Goal: Task Accomplishment & Management: Manage account settings

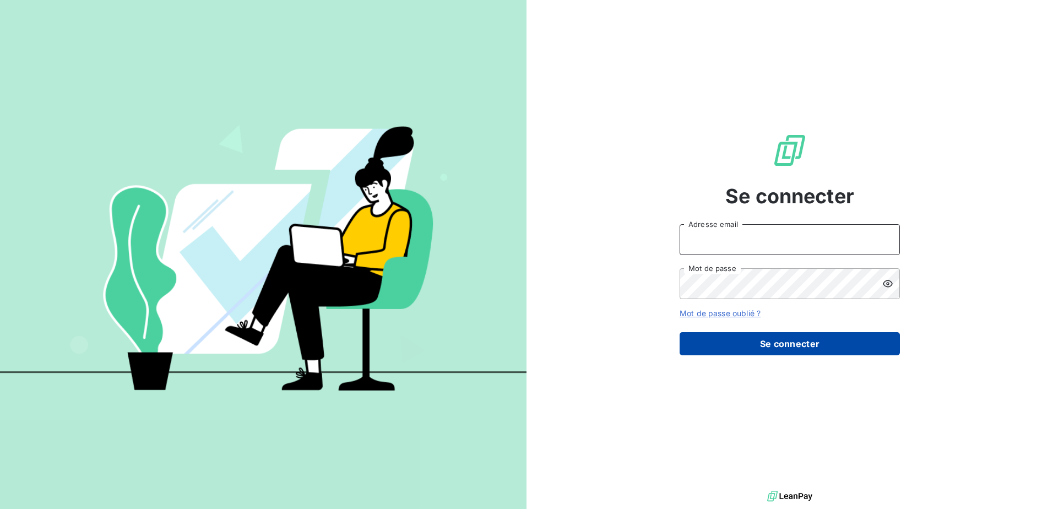
type input "[EMAIL_ADDRESS][DOMAIN_NAME]"
click at [794, 338] on button "Se connecter" at bounding box center [789, 343] width 220 height 23
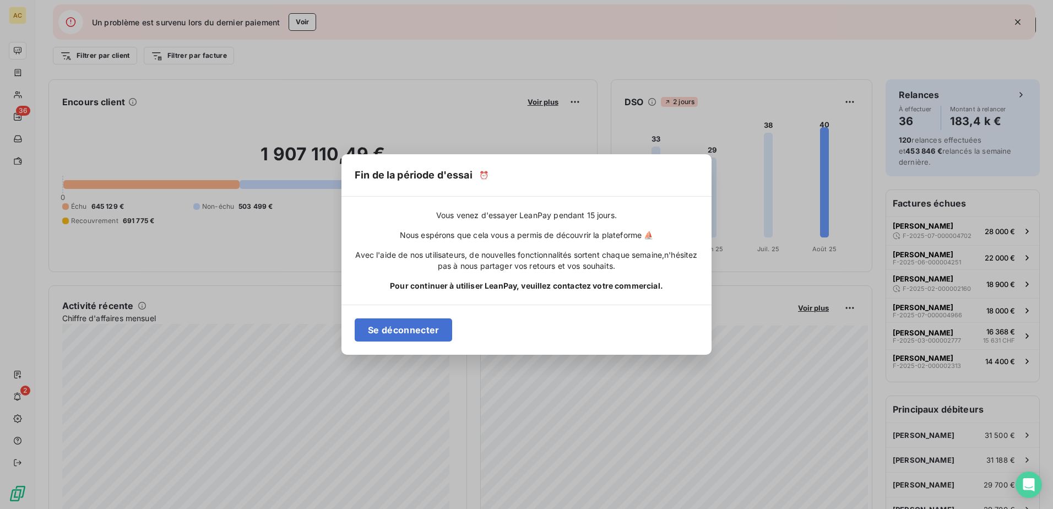
click at [563, 88] on div "Fin de la période d'essai ⏰ Vous venez d'essayer LeanPay pendant 15 jours. Nous…" at bounding box center [526, 254] width 1053 height 509
click at [578, 266] on span "n'hésitez pas à nous partager vos retours et vos souhaits." at bounding box center [568, 260] width 260 height 20
click at [573, 295] on div "Vous venez d'essayer LeanPay pendant 15 jours. Nous espérons que cela vous a pe…" at bounding box center [526, 251] width 370 height 108
click at [575, 289] on span "Pour continuer à utiliser LeanPay, veuillez contactez votre commercial." at bounding box center [526, 285] width 273 height 11
